Goal: Check status: Check status

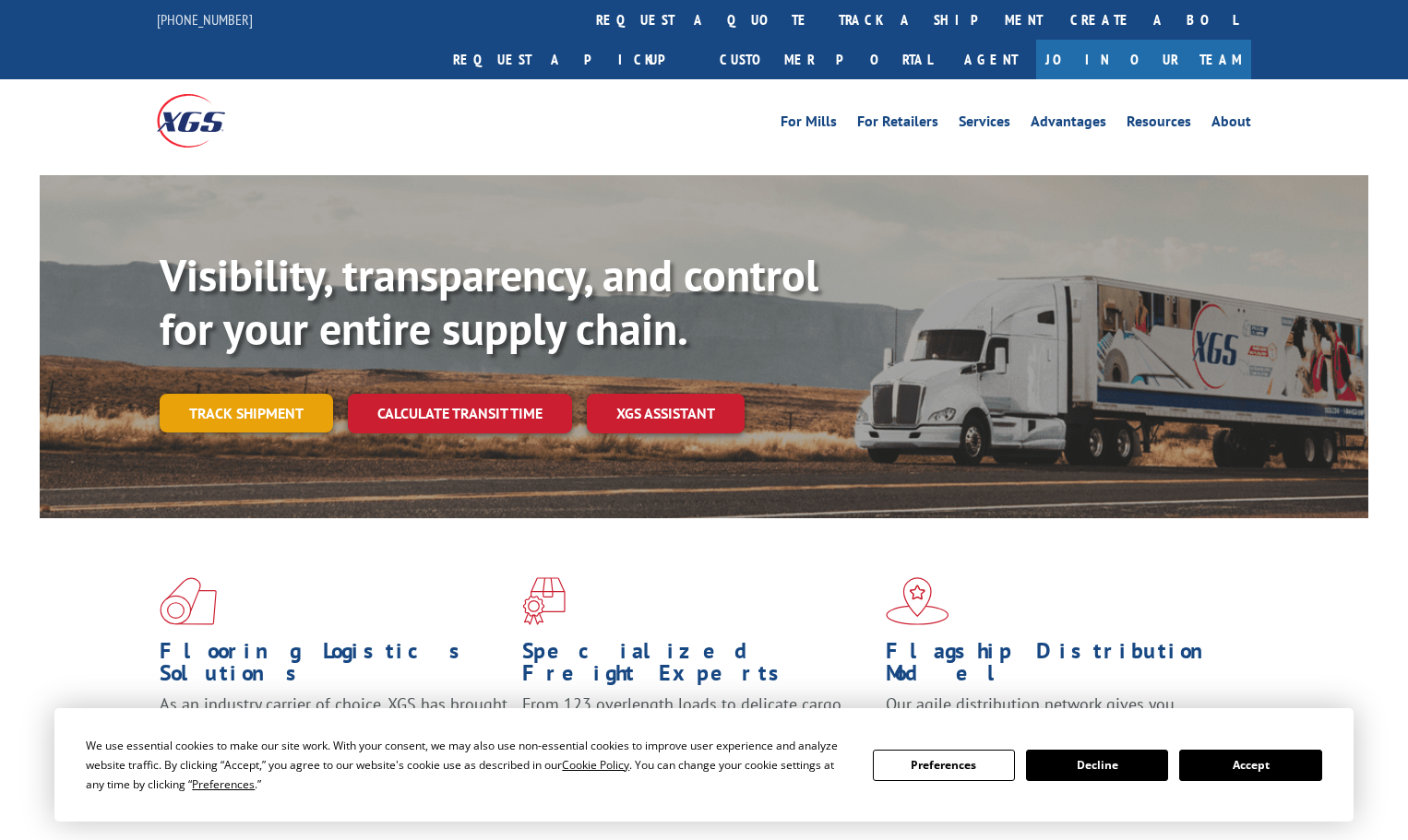
click at [319, 394] on link "Track shipment" at bounding box center [246, 413] width 173 height 39
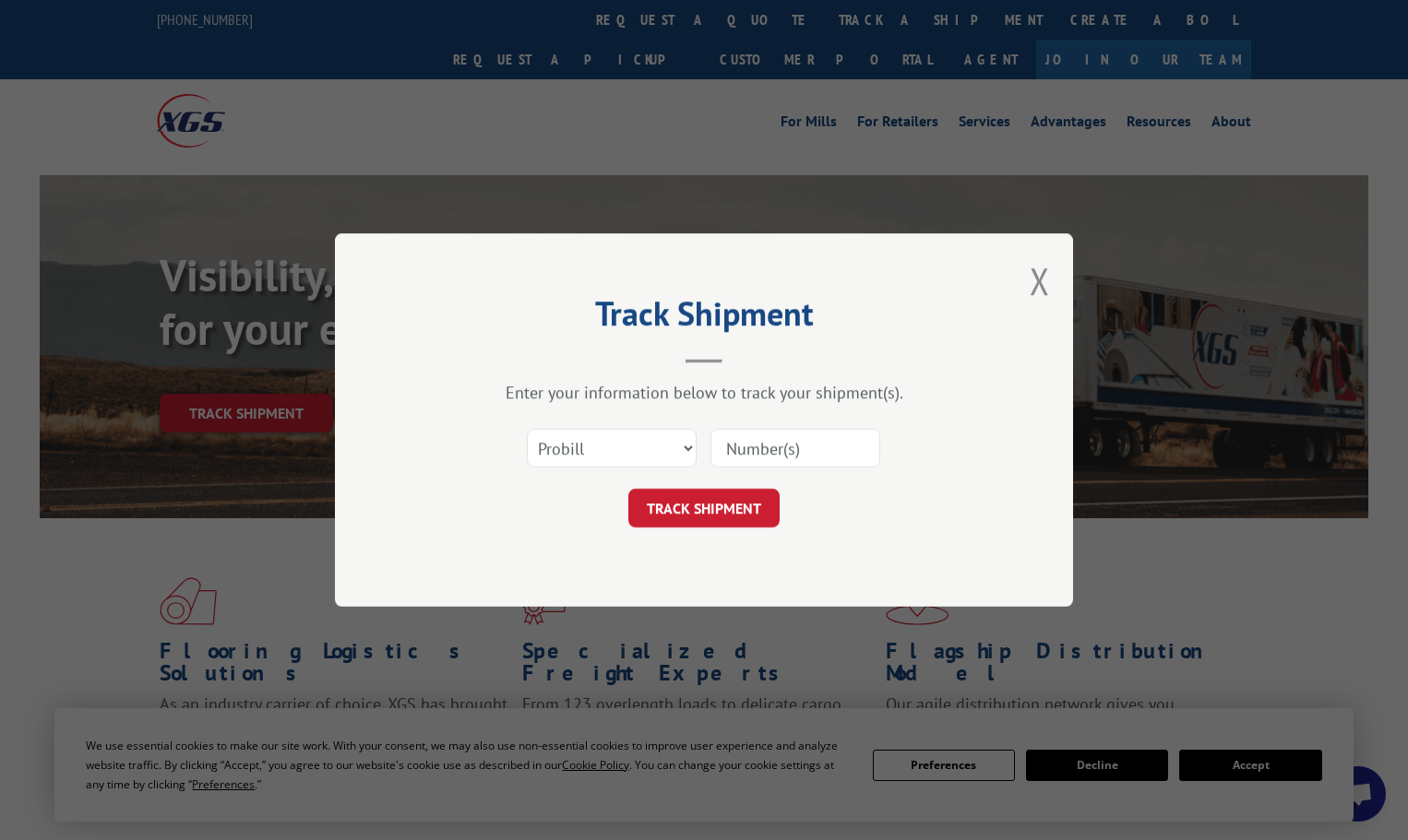
click at [776, 454] on input at bounding box center [794, 448] width 169 height 39
type input "17229306"
click button "TRACK SHIPMENT" at bounding box center [704, 508] width 151 height 39
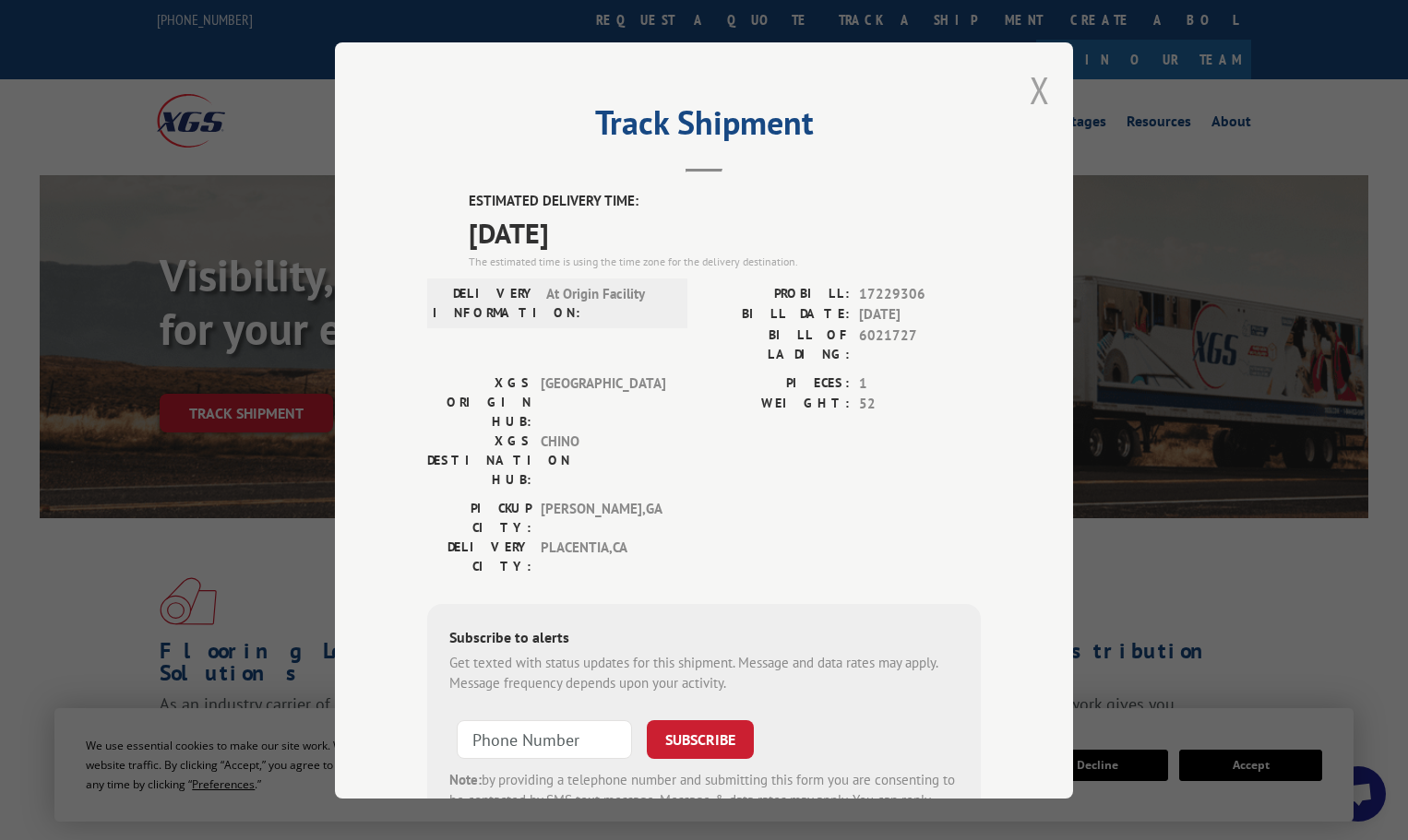
click at [1035, 89] on button "Close modal" at bounding box center [1039, 90] width 21 height 49
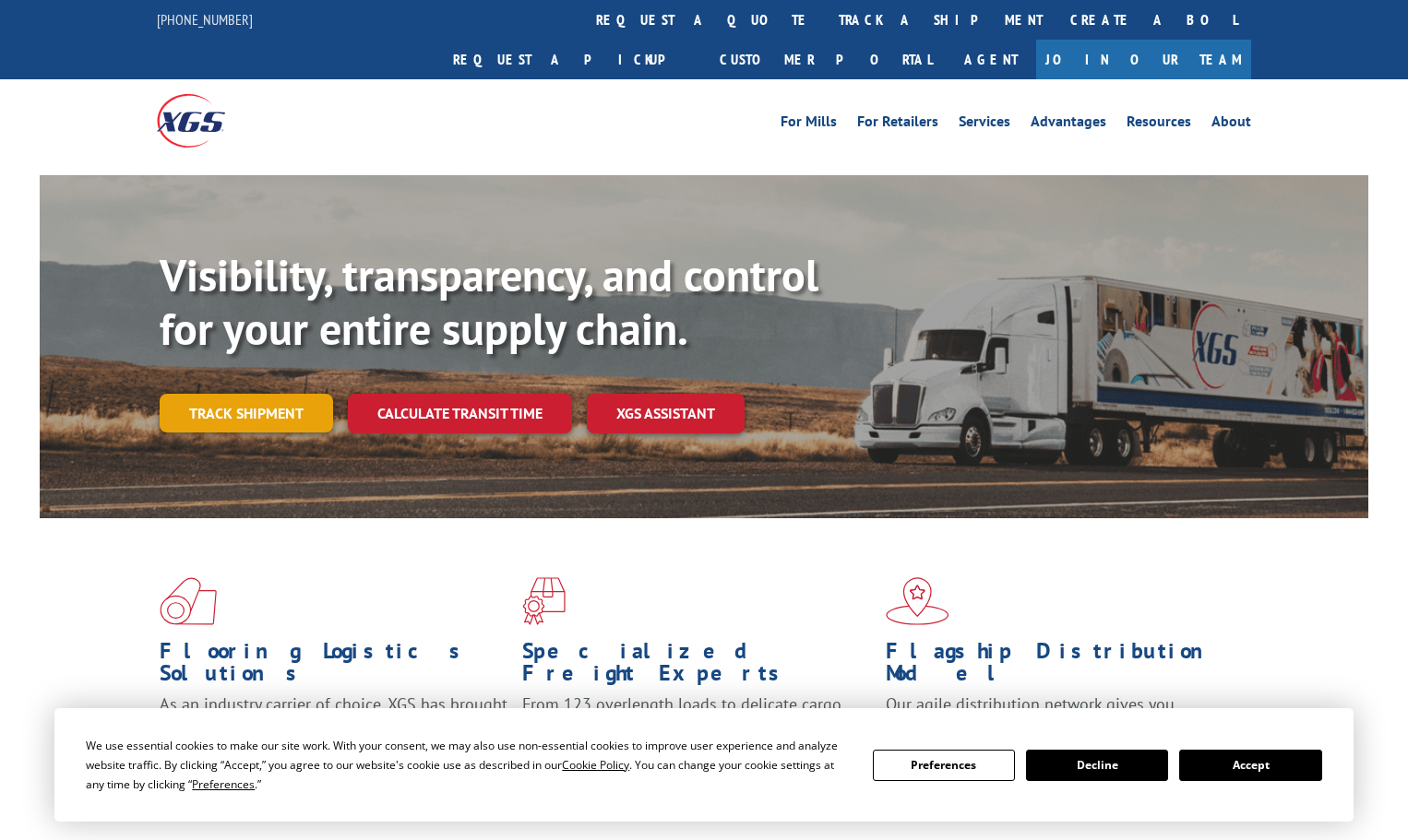
click at [293, 394] on link "Track shipment" at bounding box center [246, 413] width 173 height 39
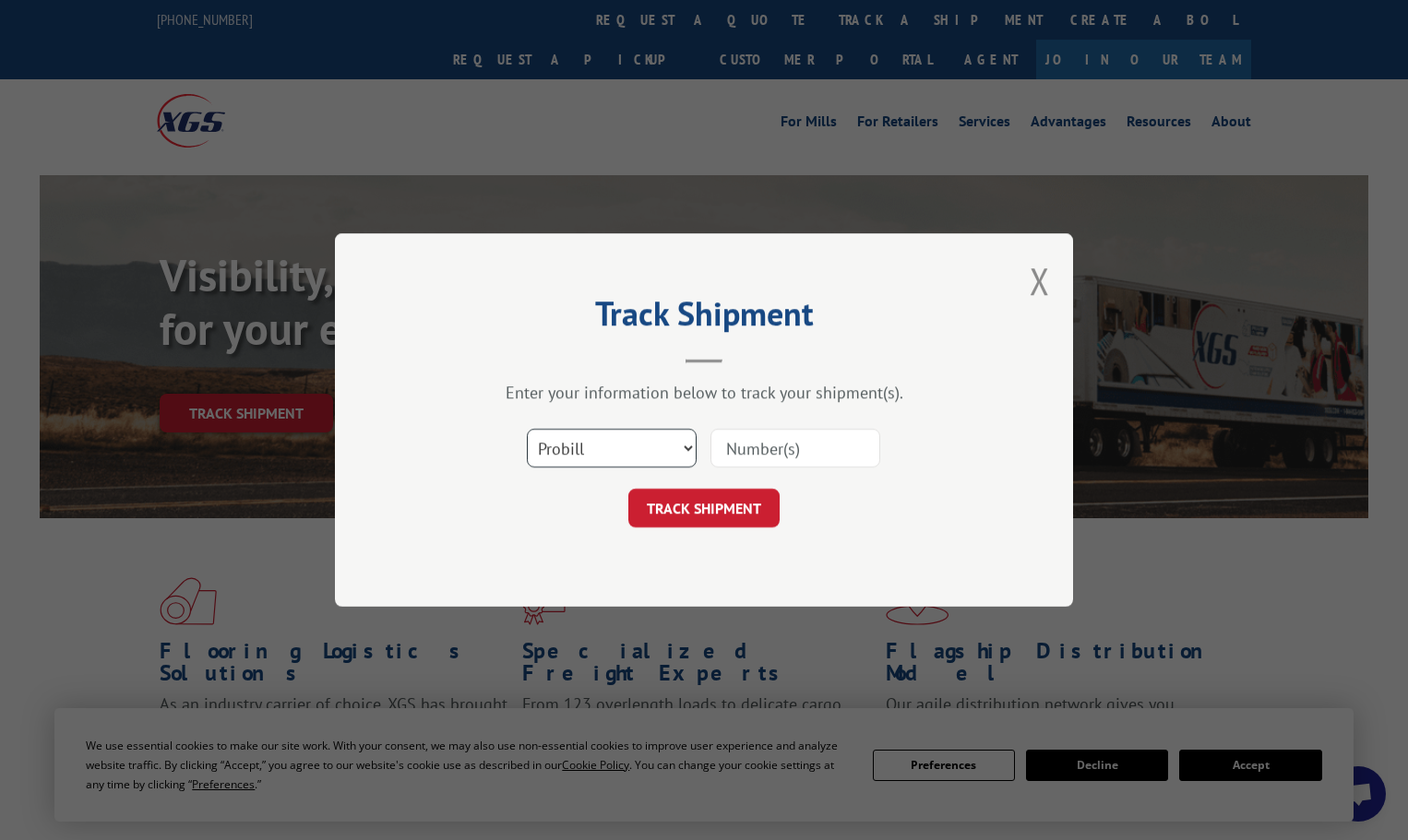
click at [676, 453] on select "Select category... Probill BOL PO" at bounding box center [611, 448] width 169 height 39
click at [748, 449] on input at bounding box center [794, 448] width 169 height 39
type input "17516784"
click at [741, 494] on button "TRACK SHIPMENT" at bounding box center [704, 508] width 151 height 39
